Goal: Information Seeking & Learning: Learn about a topic

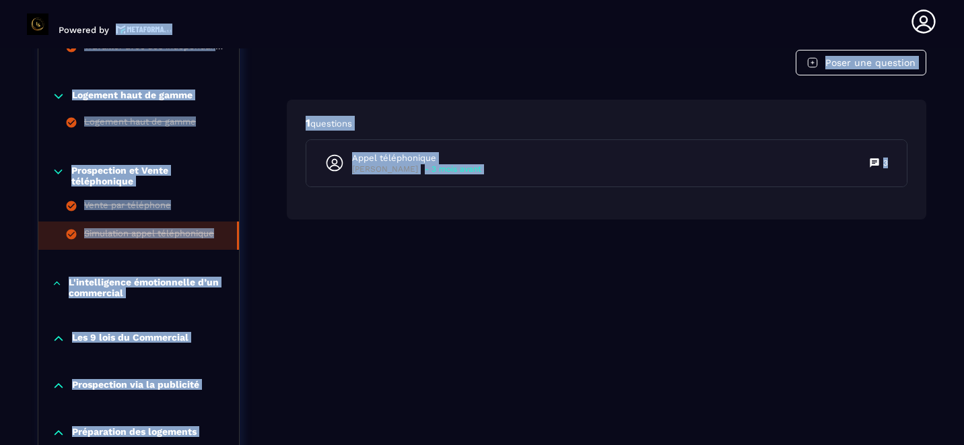
scroll to position [901, 0]
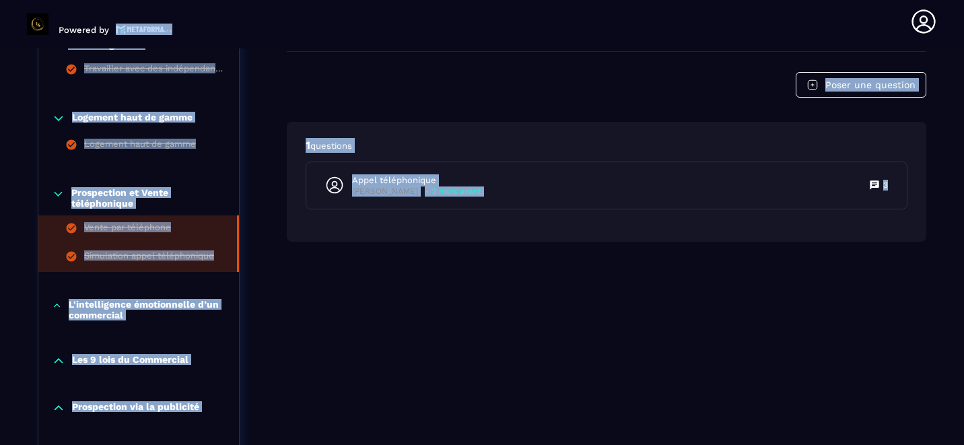
click at [123, 225] on li "Vente par téléphone" at bounding box center [138, 229] width 201 height 28
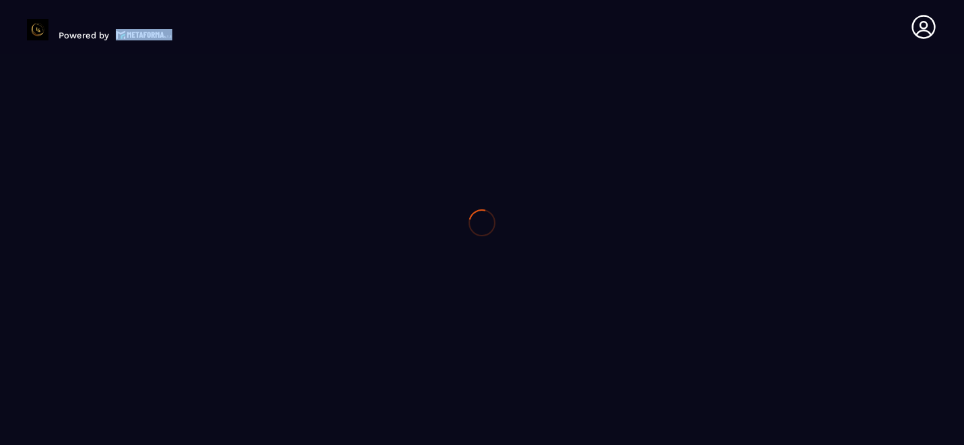
click at [123, 225] on div at bounding box center [482, 222] width 964 height 445
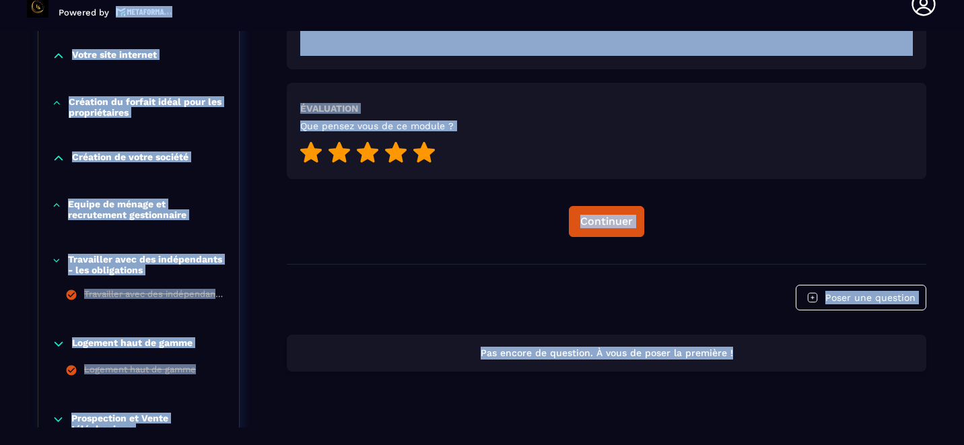
scroll to position [662, 0]
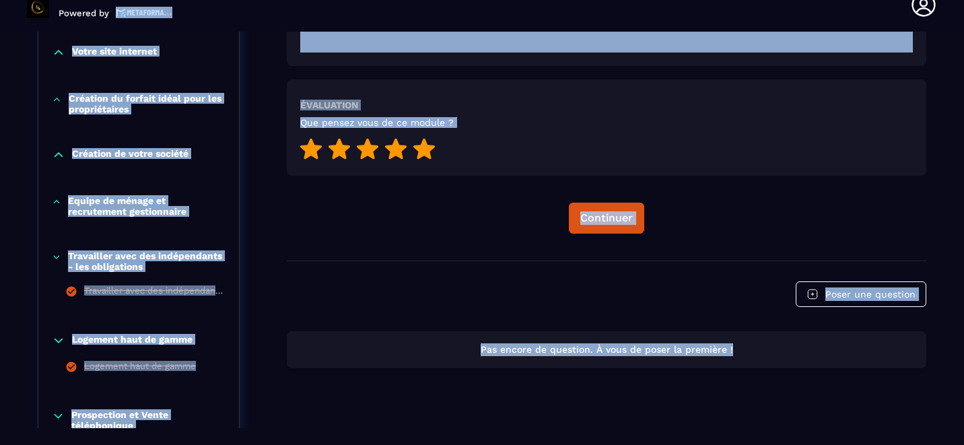
click at [104, 252] on div "Travailler avec des indépendants - les obligations Travailler avec des indépend…" at bounding box center [138, 278] width 201 height 83
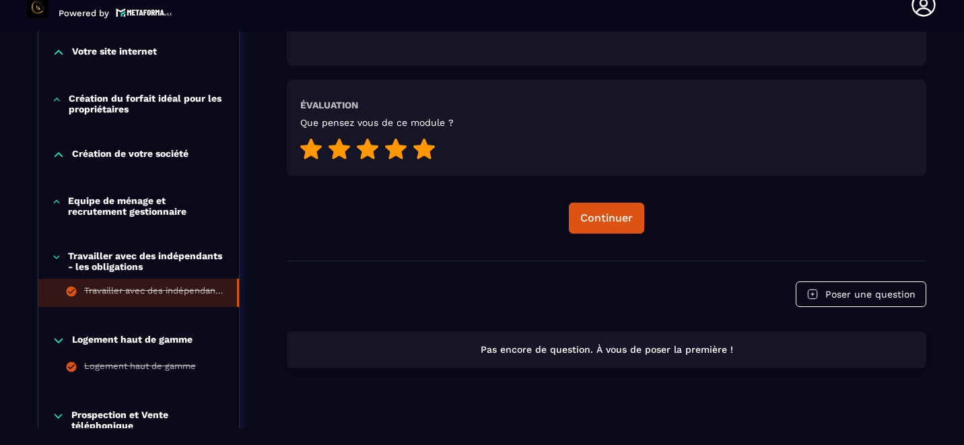
click at [106, 286] on li "Travailler avec des indépendants - les obligations" at bounding box center [138, 293] width 201 height 28
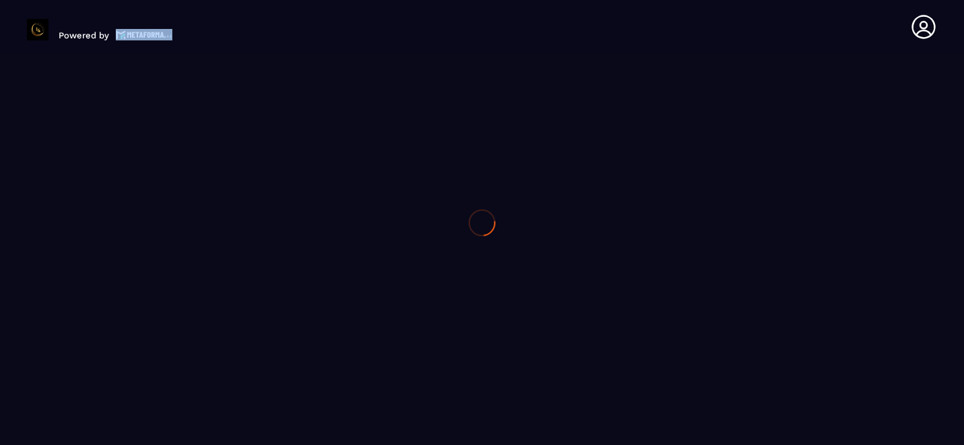
click at [106, 286] on div at bounding box center [482, 222] width 964 height 445
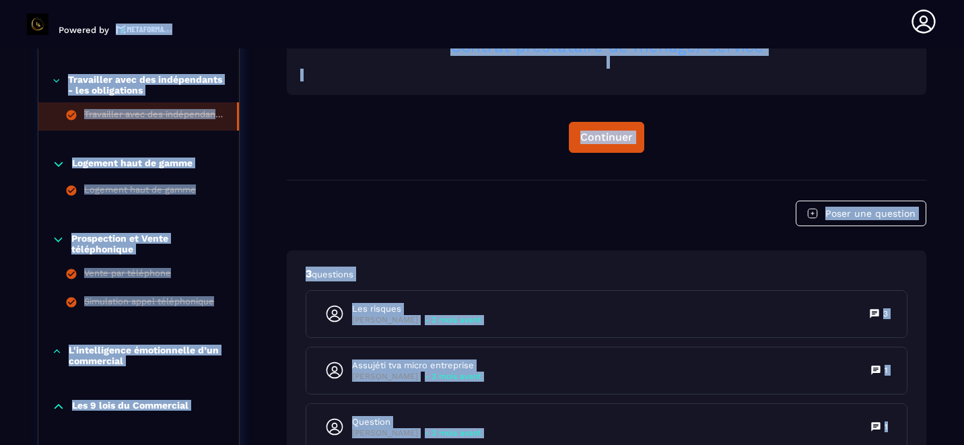
scroll to position [854, 0]
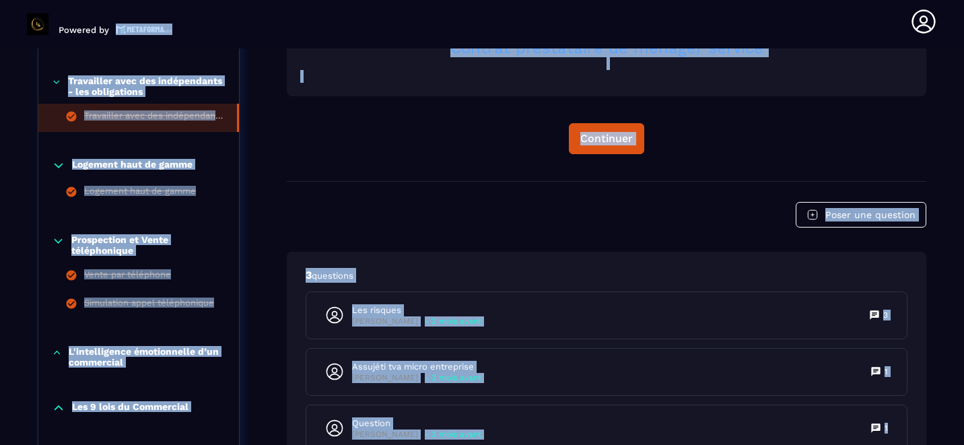
click at [100, 165] on p "Logement haut de gamme" at bounding box center [132, 165] width 120 height 13
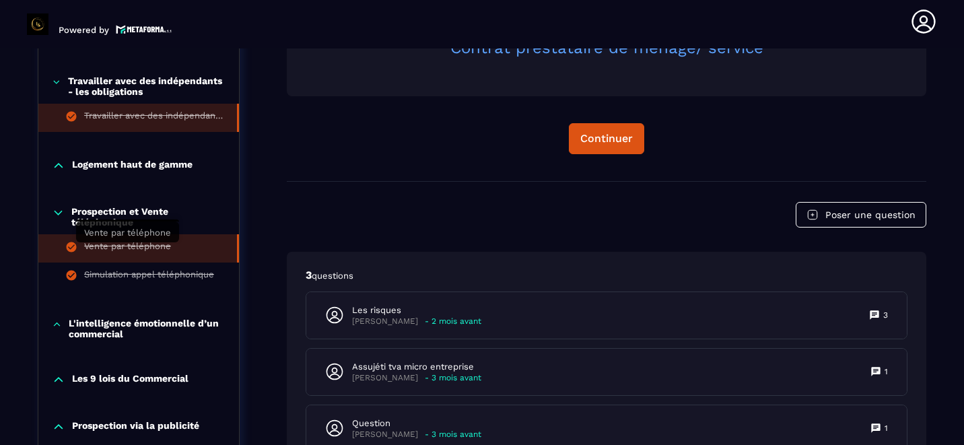
click at [96, 248] on div "Vente par téléphone" at bounding box center [127, 248] width 87 height 15
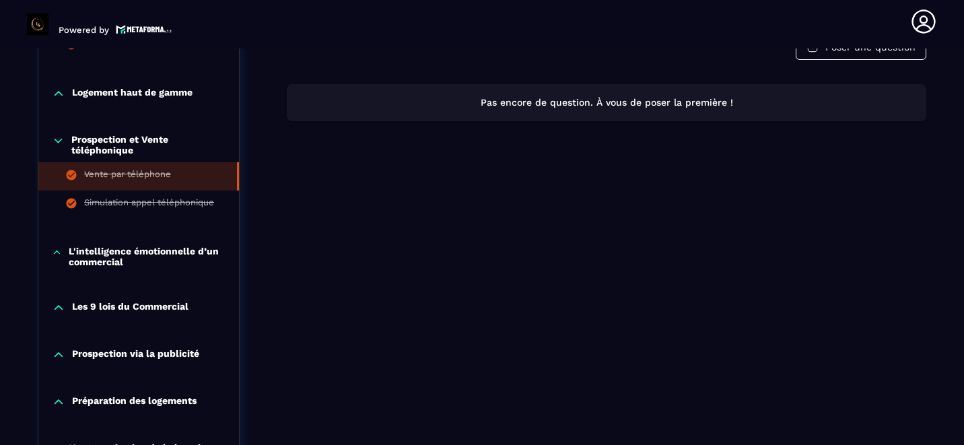
scroll to position [935, 0]
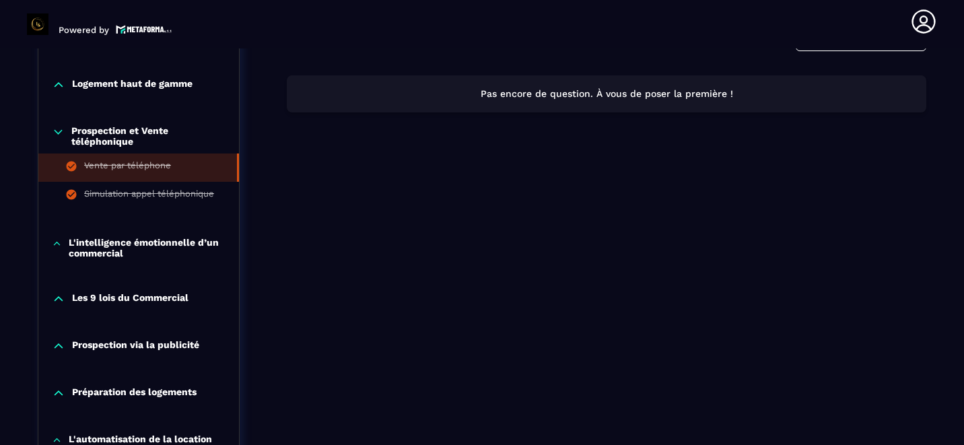
click at [99, 252] on p "L'intelligence émotionnelle d’un commercial" at bounding box center [147, 248] width 157 height 22
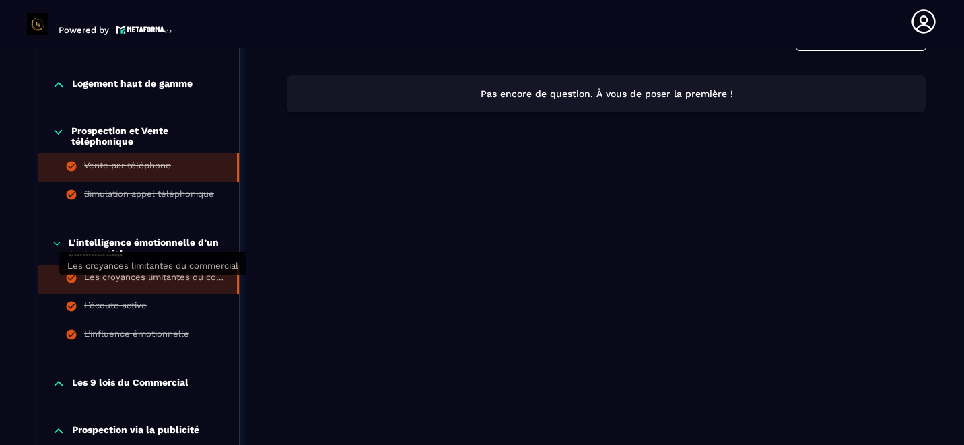
click at [100, 277] on div "Les croyances limitantes du commercial" at bounding box center [153, 279] width 139 height 15
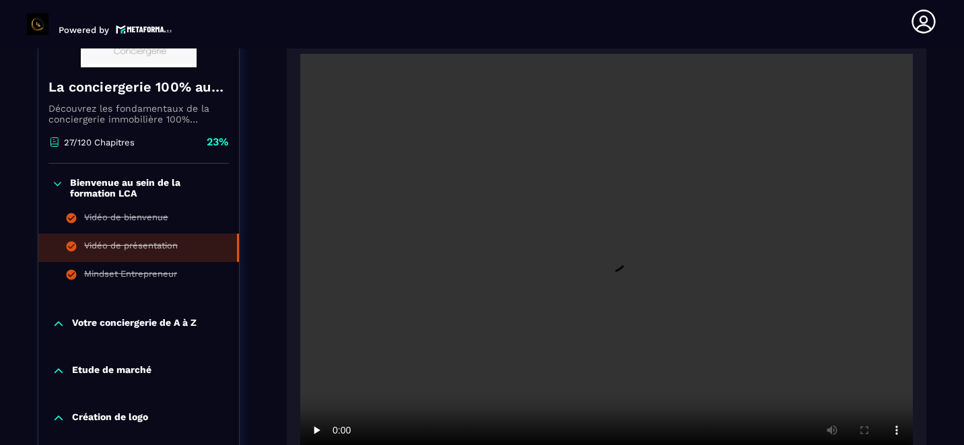
scroll to position [277, 0]
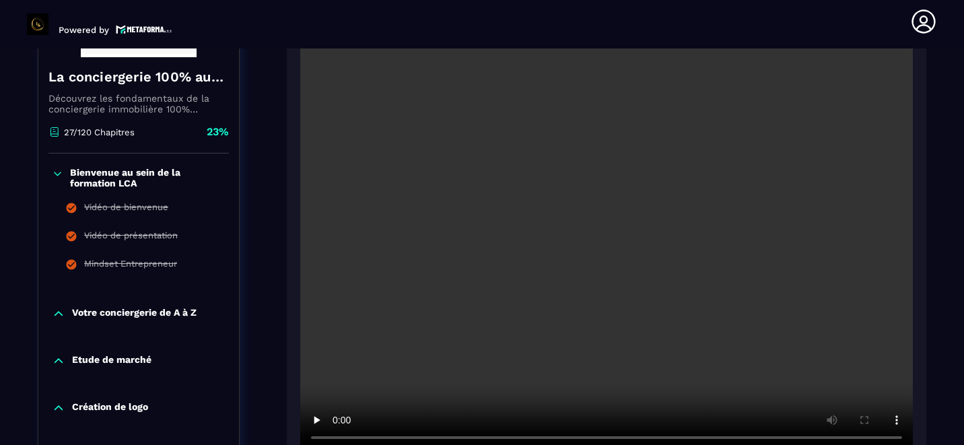
click at [87, 174] on p "Bienvenue au sein de la formation LCA" at bounding box center [147, 178] width 155 height 22
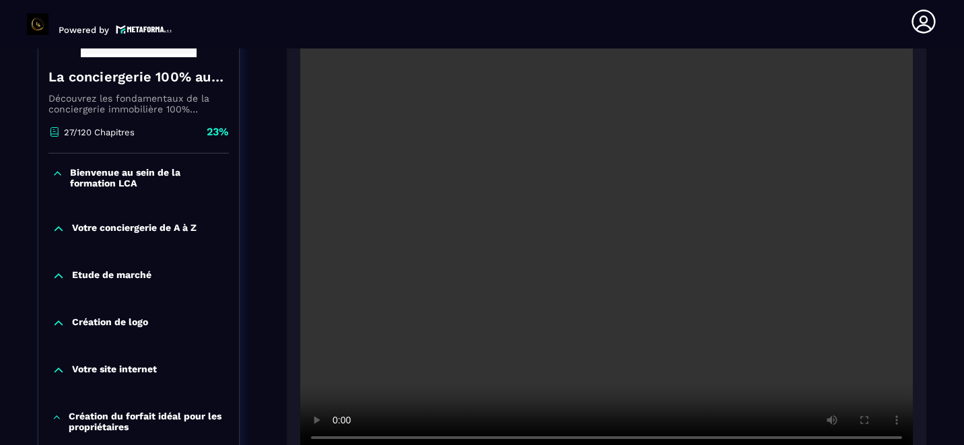
click at [102, 227] on p "Votre conciergerie de A à Z" at bounding box center [134, 228] width 125 height 13
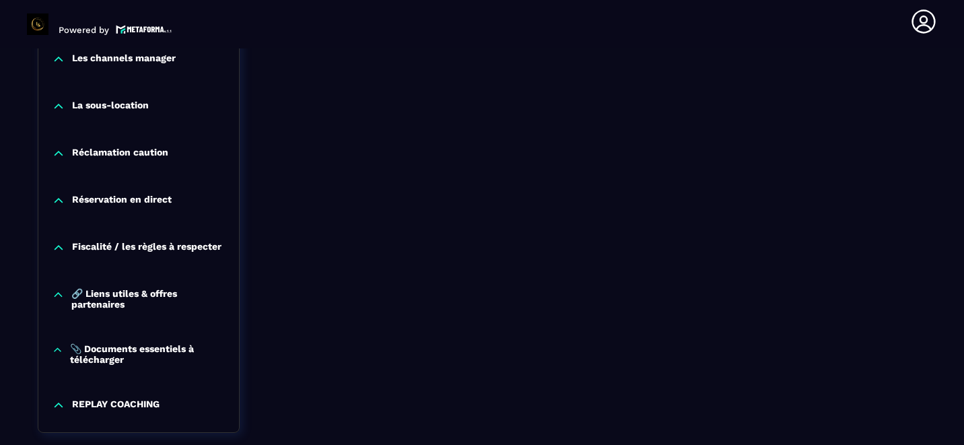
scroll to position [1612, 0]
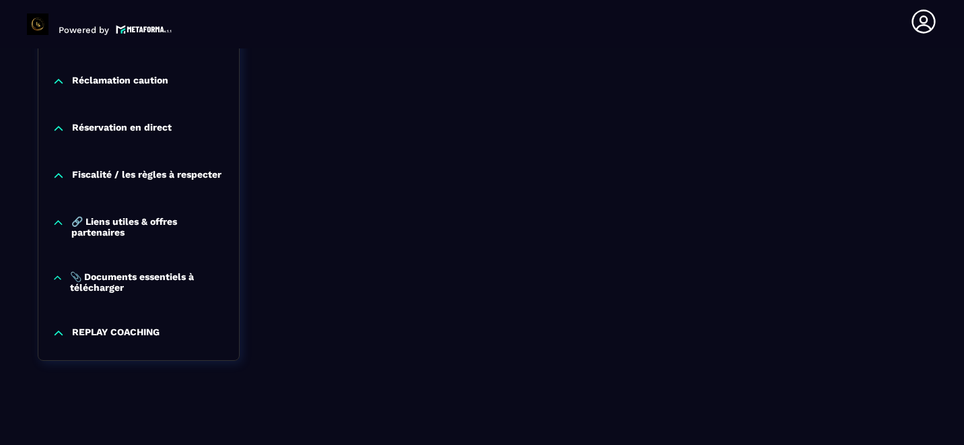
click at [211, 66] on div "Réclamation caution" at bounding box center [138, 84] width 201 height 47
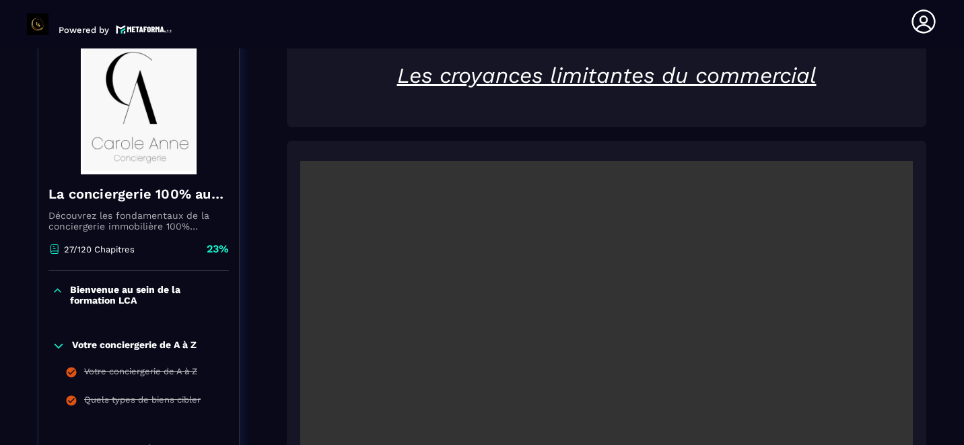
scroll to position [70, 0]
